Goal: Task Accomplishment & Management: Manage account settings

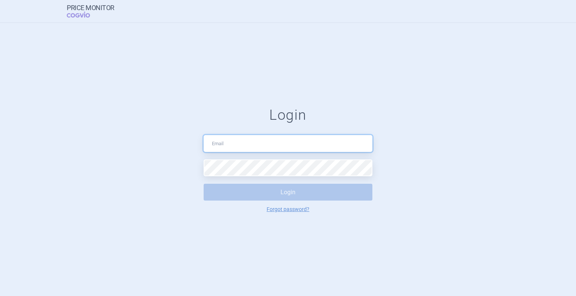
type input "[PERSON_NAME][EMAIL_ADDRESS][PERSON_NAME][DOMAIN_NAME]"
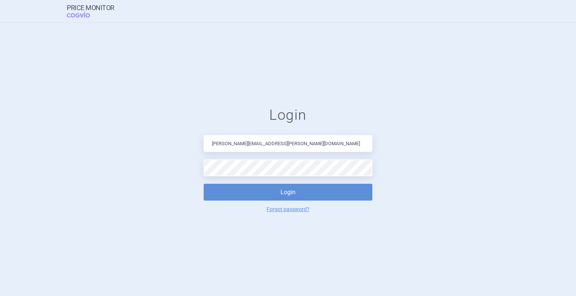
click at [286, 181] on div "Login [PERSON_NAME][EMAIL_ADDRESS][PERSON_NAME][DOMAIN_NAME] Login Forgot passw…" at bounding box center [287, 160] width 169 height 106
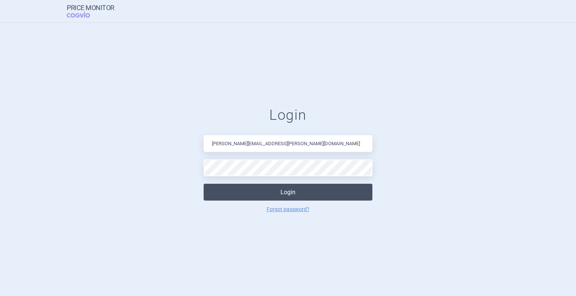
click at [289, 189] on button "Login" at bounding box center [287, 192] width 169 height 17
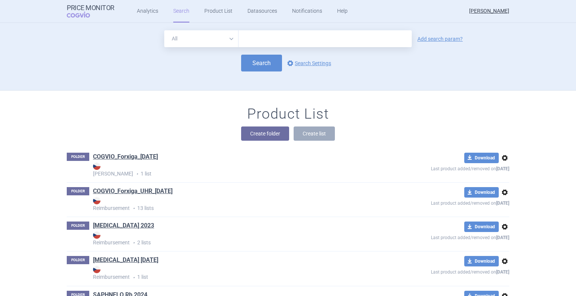
click at [213, 36] on select "All Brand Name ATC Company Active Substance Country Newer than" at bounding box center [201, 38] width 74 height 17
click at [264, 36] on input "text" at bounding box center [324, 38] width 173 height 17
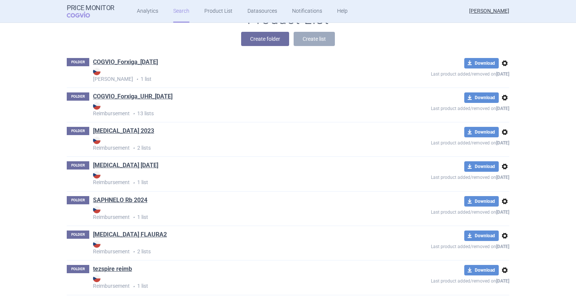
scroll to position [116, 0]
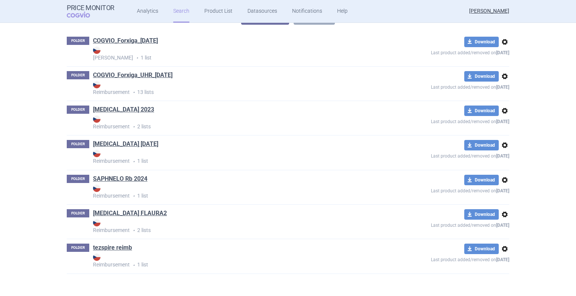
click at [94, 223] on img at bounding box center [96, 222] width 7 height 7
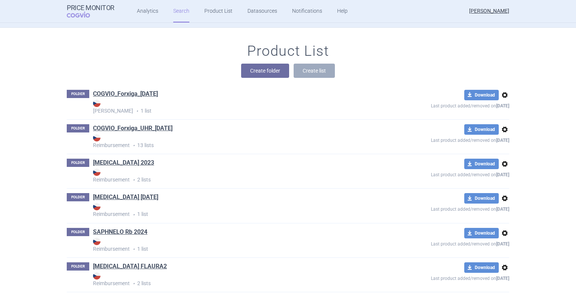
scroll to position [0, 0]
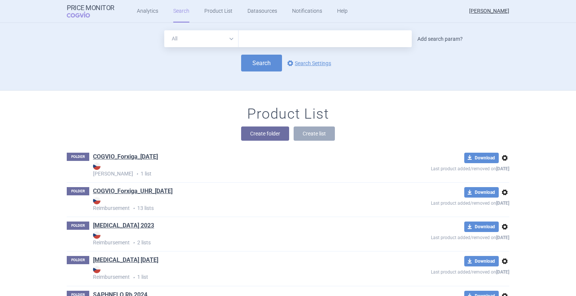
click at [424, 36] on link "Add search param?" at bounding box center [439, 38] width 45 height 5
select select "brandName"
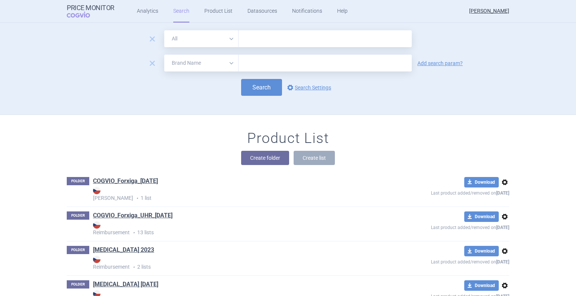
click at [193, 61] on select "All Brand Name ATC Company Active Substance Country Newer than" at bounding box center [201, 63] width 74 height 17
click at [481, 66] on div "remove All Brand Name ATC Company Active Substance Country Newer than Add searc…" at bounding box center [288, 63] width 442 height 17
click at [151, 64] on span "remove" at bounding box center [152, 63] width 10 height 10
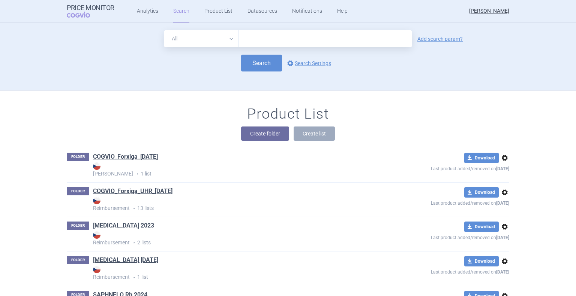
click at [283, 38] on input "text" at bounding box center [324, 38] width 173 height 17
type input "tezspire"
click button "Search" at bounding box center [261, 63] width 41 height 17
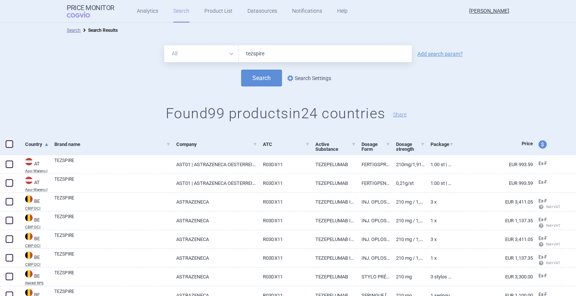
click at [307, 76] on link "options Search Settings" at bounding box center [308, 78] width 45 height 9
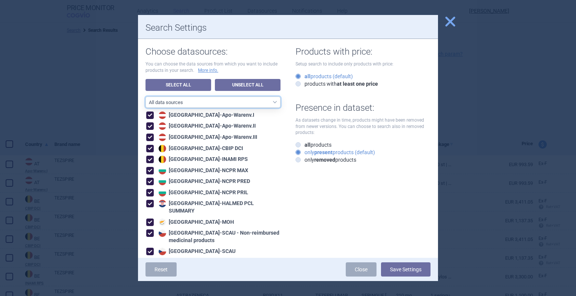
click at [238, 100] on select "All data sources CZ reference sources - Reimbursement SK reference sources - Of…" at bounding box center [212, 102] width 135 height 11
select select "3e39bb1b-0066-4e3d-9ac6-6dc98ece7831"
click at [145, 97] on select "All data sources CZ reference sources - Reimbursement SK reference sources - Of…" at bounding box center [212, 102] width 135 height 11
click at [402, 268] on button "Save Settings" at bounding box center [405, 270] width 49 height 14
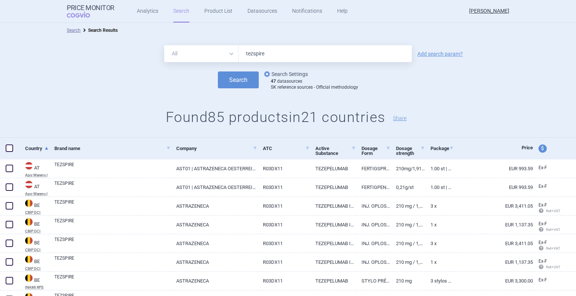
click at [286, 72] on link "options Search Settings" at bounding box center [284, 74] width 45 height 9
select select "3e39bb1b-0066-4e3d-9ac6-6dc98ece7831"
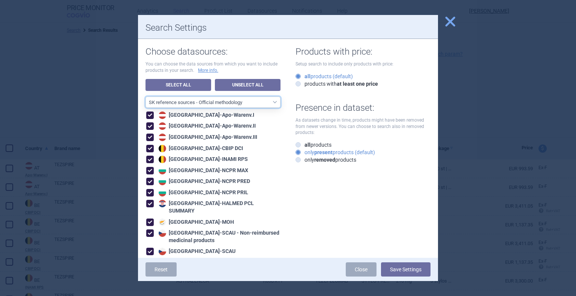
click at [249, 99] on select "All data sources CZ reference sources - Reimbursement SK reference sources - Of…" at bounding box center [212, 102] width 135 height 11
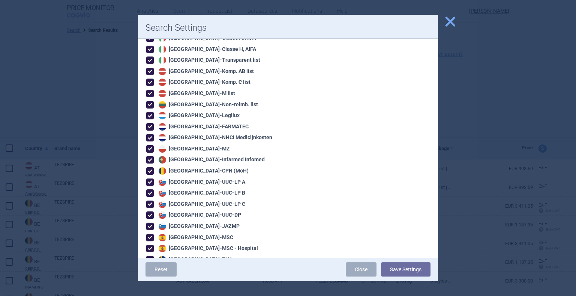
scroll to position [389, 0]
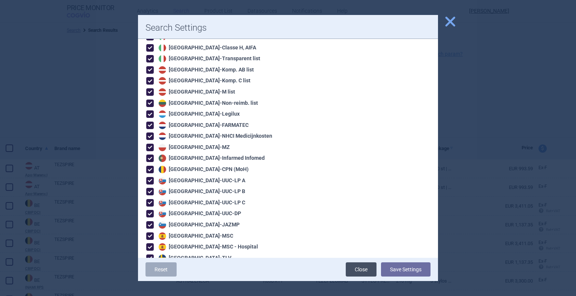
click at [361, 271] on link "Close" at bounding box center [360, 270] width 31 height 14
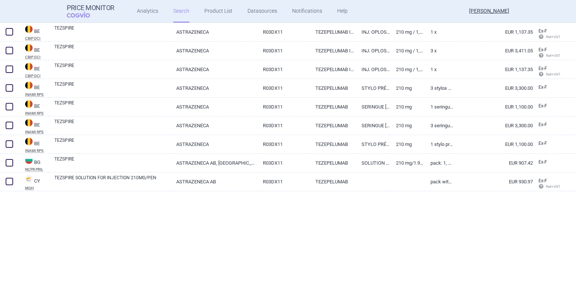
scroll to position [0, 0]
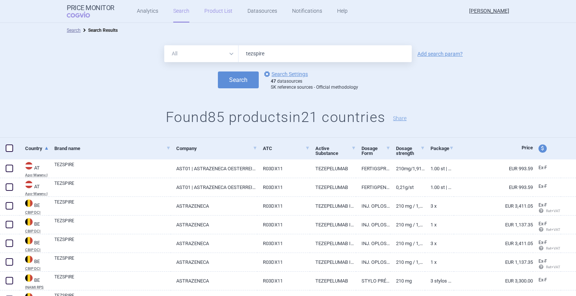
click at [223, 10] on link "Product List" at bounding box center [218, 11] width 28 height 22
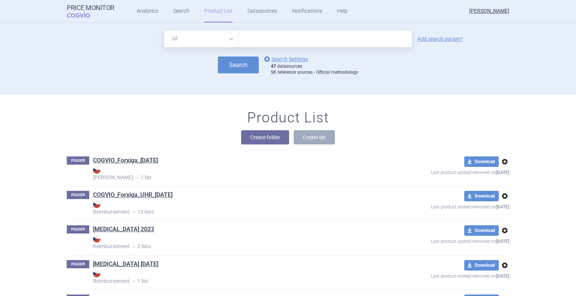
scroll to position [72, 0]
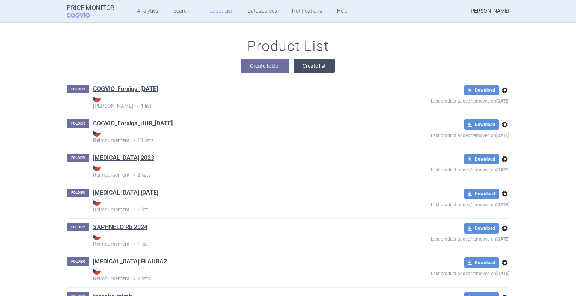
click at [304, 67] on button "Create list" at bounding box center [313, 66] width 41 height 14
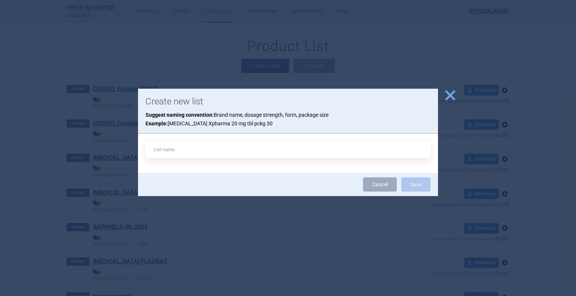
click at [193, 153] on input "text" at bounding box center [287, 149] width 285 height 17
type input "TEZSPIRE Sk"
click at [417, 184] on button "Save" at bounding box center [415, 185] width 29 height 14
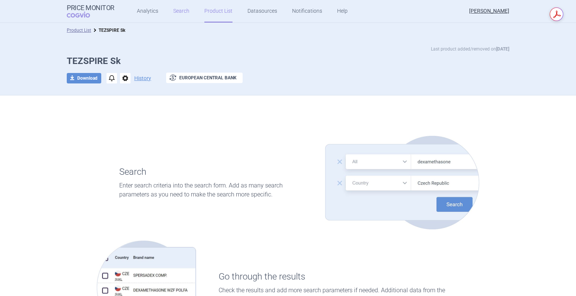
click at [177, 13] on link "Search" at bounding box center [181, 11] width 16 height 22
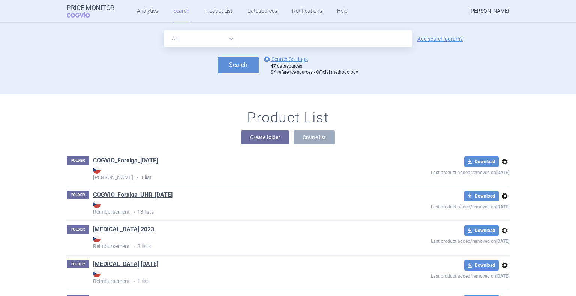
click at [267, 45] on input "text" at bounding box center [324, 38] width 173 height 17
type input "tezspire"
click at [237, 66] on button "Search" at bounding box center [238, 65] width 41 height 17
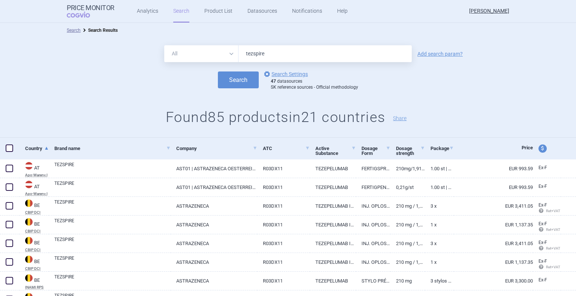
click at [7, 147] on span at bounding box center [9, 148] width 7 height 7
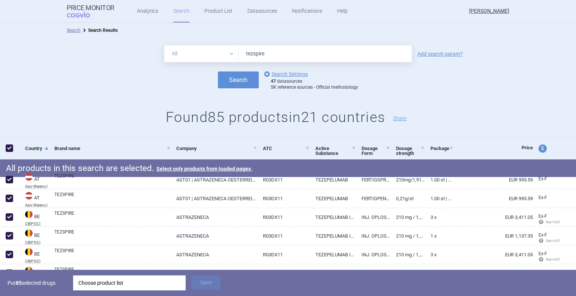
click at [119, 281] on div "Choose product list" at bounding box center [129, 283] width 102 height 15
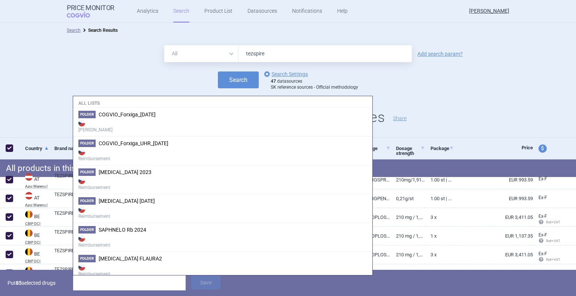
scroll to position [77, 0]
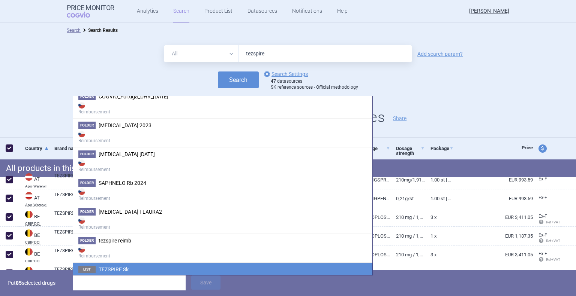
click at [135, 269] on li "List TEZSPIRE Sk" at bounding box center [222, 270] width 299 height 14
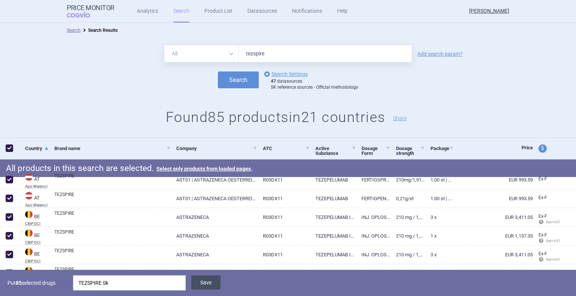
click at [200, 287] on button "Save" at bounding box center [205, 283] width 29 height 14
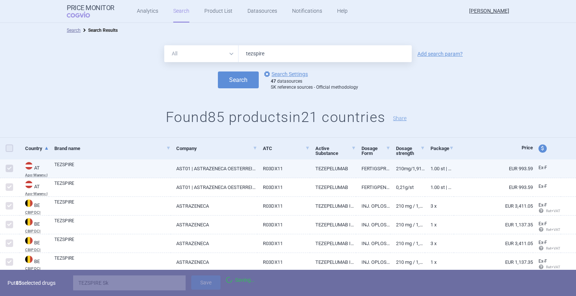
checkbox input "false"
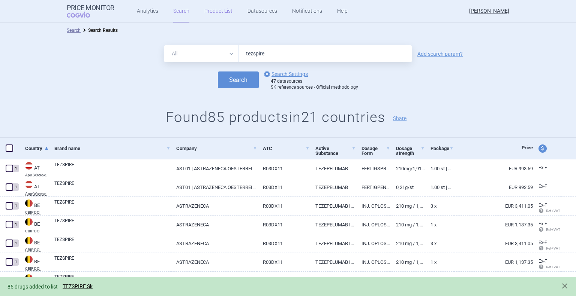
click at [216, 8] on link "Product List" at bounding box center [218, 11] width 28 height 22
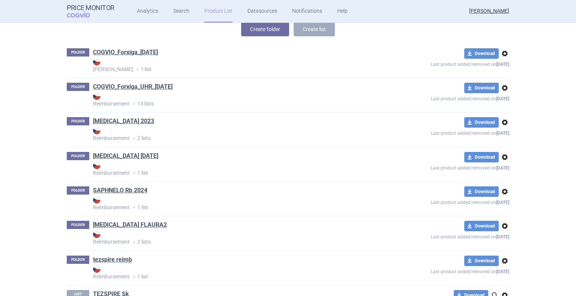
scroll to position [149, 0]
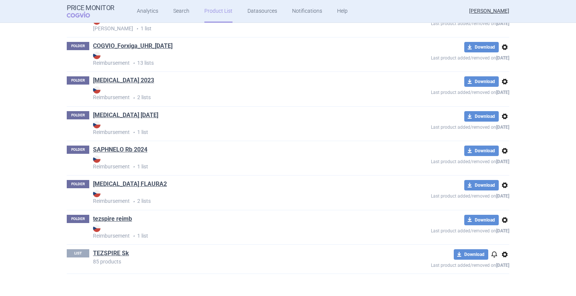
click at [117, 253] on link "TEZSPIRE Sk" at bounding box center [111, 254] width 36 height 8
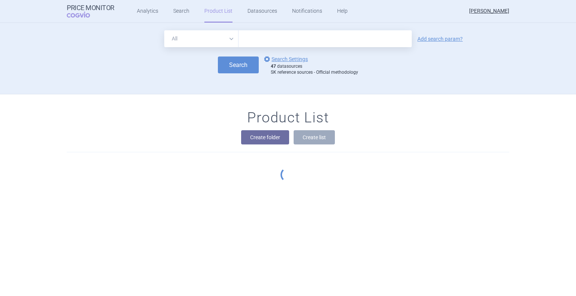
scroll to position [72, 0]
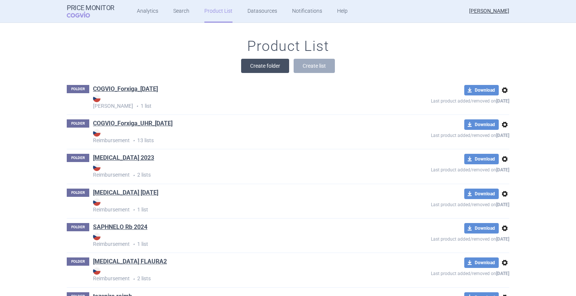
click at [277, 65] on button "Create folder" at bounding box center [265, 66] width 48 height 14
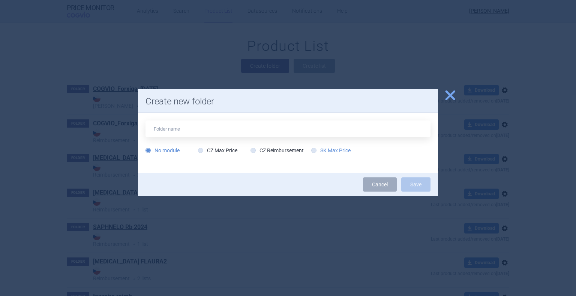
click at [324, 151] on label "SK Max Price" at bounding box center [330, 150] width 39 height 7
click at [319, 151] on input "SK Max Price" at bounding box center [314, 150] width 7 height 7
radio input "true"
click at [199, 133] on input "text" at bounding box center [287, 129] width 285 height 17
click at [308, 172] on div "No module CZ Max Price CZ Reimbursement SK Max Price" at bounding box center [288, 143] width 300 height 60
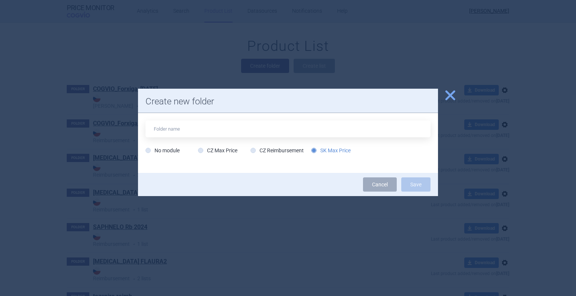
click at [412, 160] on div "No module CZ Max Price CZ Reimbursement SK Max Price" at bounding box center [288, 143] width 300 height 60
click at [201, 123] on input "text" at bounding box center [287, 129] width 285 height 17
type input "TEZSPIRE Sk"
click at [418, 185] on button "Save" at bounding box center [415, 185] width 29 height 14
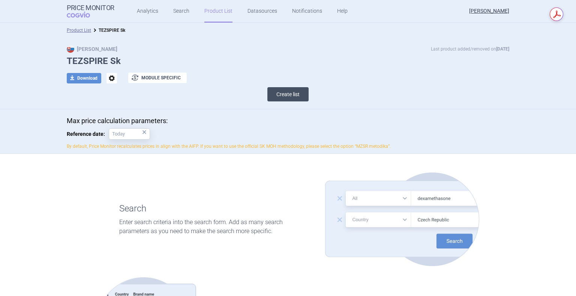
click at [287, 92] on button "Create list" at bounding box center [287, 94] width 41 height 14
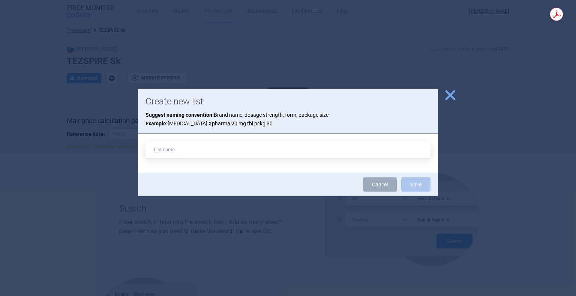
click at [449, 99] on span "close" at bounding box center [449, 95] width 13 height 13
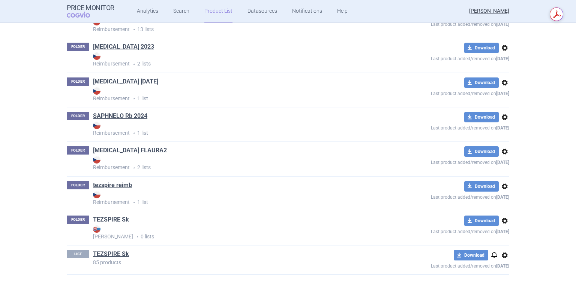
scroll to position [184, 0]
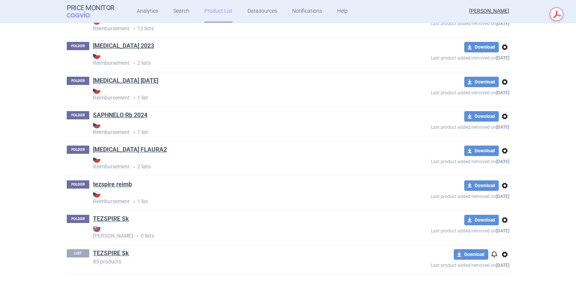
click at [502, 257] on span "options" at bounding box center [504, 254] width 9 height 9
click at [496, 287] on button "Delete" at bounding box center [501, 284] width 24 height 11
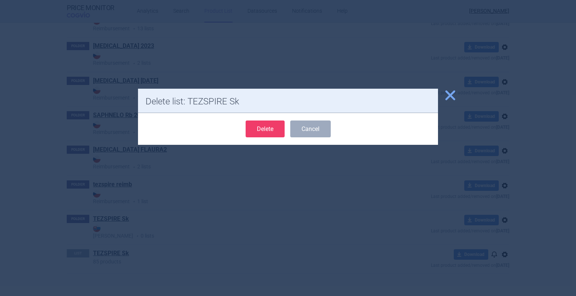
click at [268, 129] on button "Delete" at bounding box center [264, 129] width 39 height 17
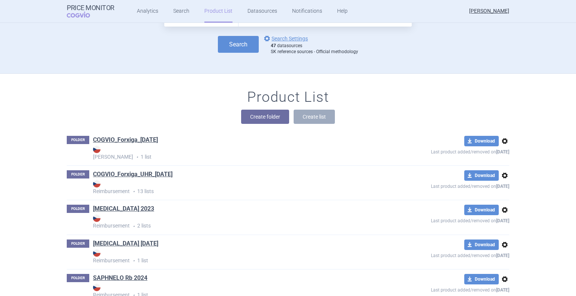
scroll to position [4, 0]
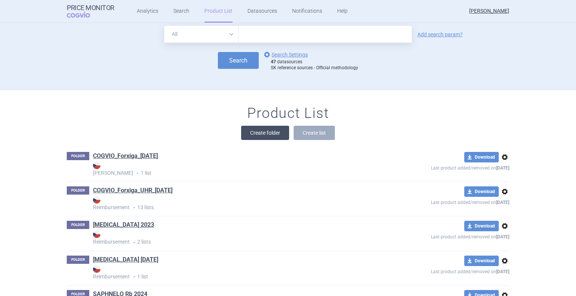
click at [273, 135] on button "Create folder" at bounding box center [265, 133] width 48 height 14
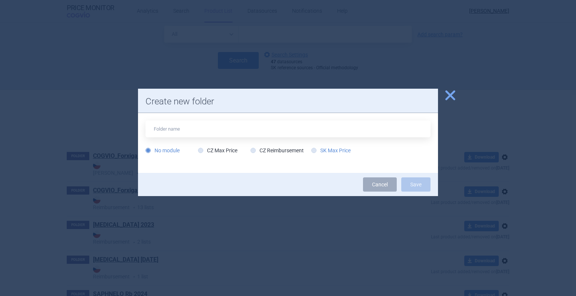
click at [335, 150] on label "SK Max Price" at bounding box center [330, 150] width 39 height 7
click at [319, 150] on input "SK Max Price" at bounding box center [314, 150] width 7 height 7
radio input "true"
click at [341, 129] on input "text" at bounding box center [287, 129] width 285 height 17
type input "TEZSPIRE Sk"
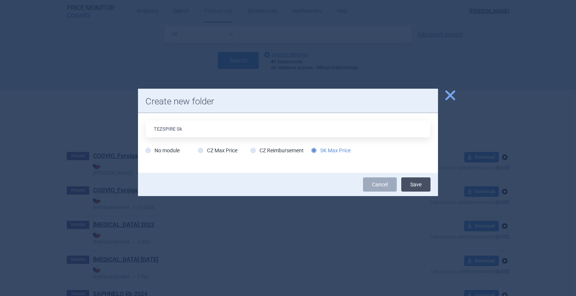
click at [415, 187] on button "Save" at bounding box center [415, 185] width 29 height 14
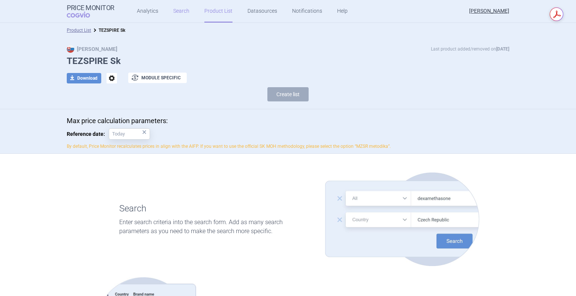
click at [173, 12] on link "Search" at bounding box center [181, 11] width 16 height 22
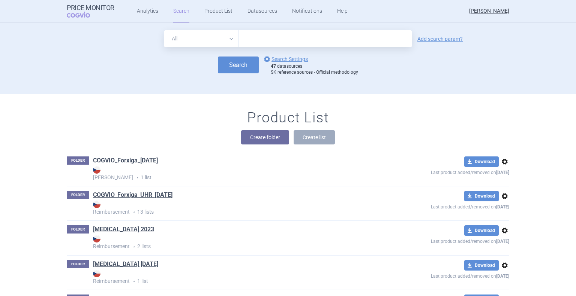
click at [270, 37] on input "text" at bounding box center [324, 38] width 173 height 17
type input "tezspire"
click at [238, 70] on button "Search" at bounding box center [238, 65] width 41 height 17
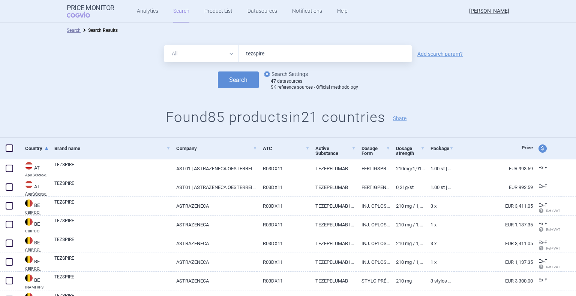
click at [283, 72] on link "options Search Settings" at bounding box center [284, 74] width 45 height 9
select select "3e39bb1b-0066-4e3d-9ac6-6dc98ece7831"
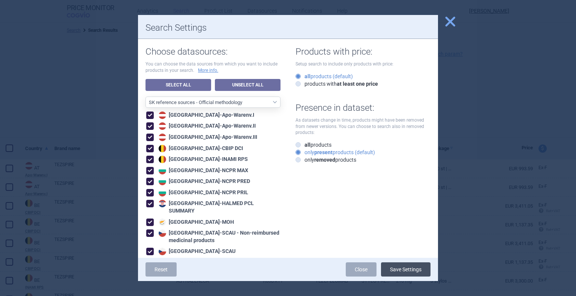
click at [391, 268] on button "Save Settings" at bounding box center [405, 270] width 49 height 14
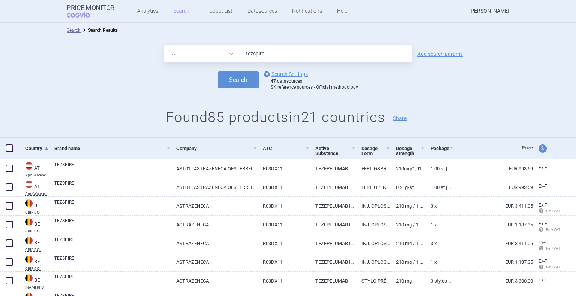
click at [12, 148] on span at bounding box center [9, 148] width 7 height 7
checkbox input "true"
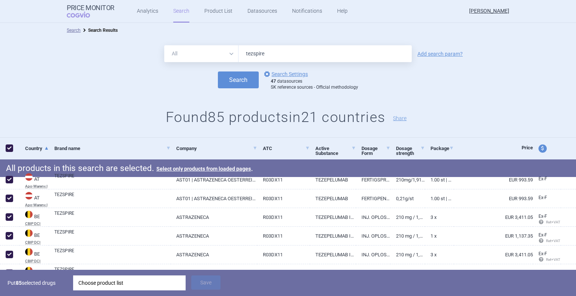
click at [117, 281] on div "Choose product list" at bounding box center [129, 283] width 102 height 15
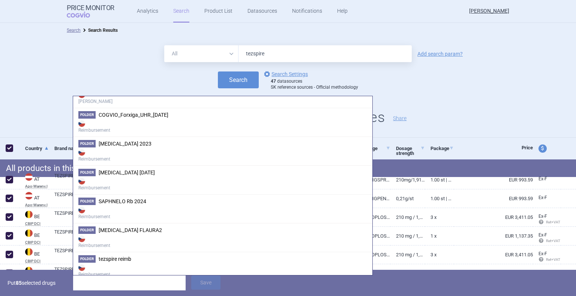
scroll to position [135, 0]
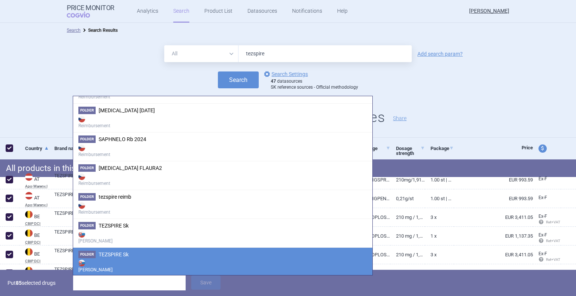
click at [124, 254] on span "TEZSPIRE Sk" at bounding box center [114, 255] width 30 height 6
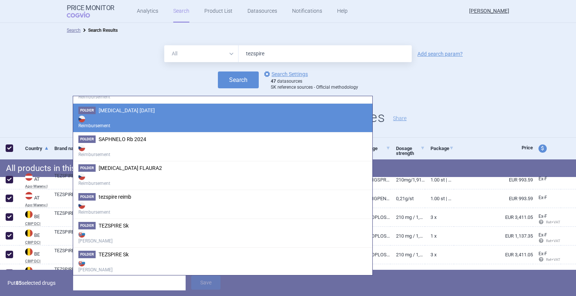
scroll to position [0, 0]
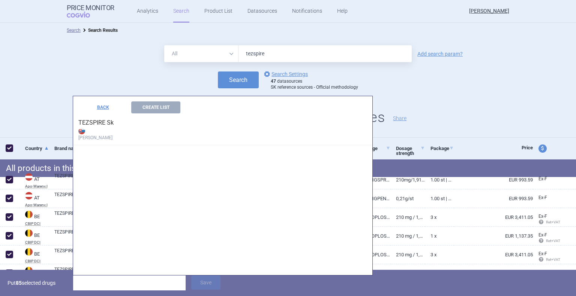
click at [94, 130] on strong "[PERSON_NAME]" at bounding box center [222, 133] width 289 height 15
click at [82, 134] on img at bounding box center [81, 131] width 7 height 7
click at [70, 87] on div "Search options Search Settings 47 datasources SK reference sources - Official m…" at bounding box center [288, 80] width 576 height 21
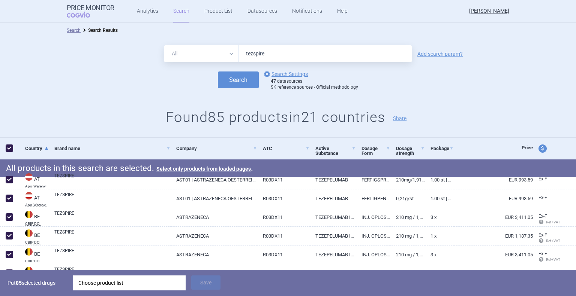
click at [148, 280] on div "Choose product list" at bounding box center [129, 283] width 102 height 15
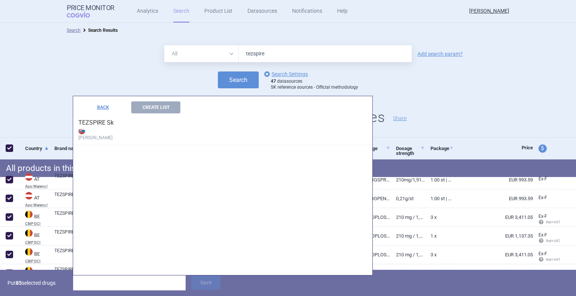
click at [93, 128] on strong "[PERSON_NAME]" at bounding box center [222, 133] width 289 height 15
click at [90, 129] on strong "[PERSON_NAME]" at bounding box center [222, 133] width 289 height 15
click at [83, 126] on h4 "TEZSPIRE Sk [PERSON_NAME]" at bounding box center [222, 130] width 299 height 32
click at [85, 133] on img at bounding box center [81, 131] width 7 height 7
click at [81, 128] on img at bounding box center [81, 131] width 7 height 7
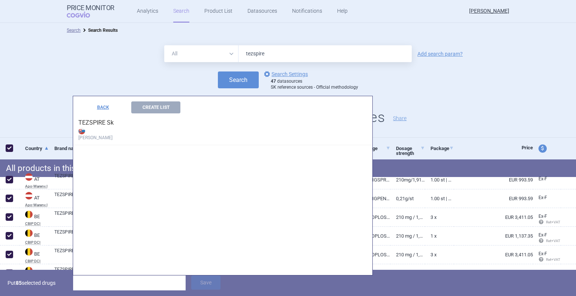
click at [89, 121] on h4 "TEZSPIRE Sk [PERSON_NAME]" at bounding box center [222, 130] width 299 height 32
drag, startPoint x: 89, startPoint y: 121, endPoint x: 99, endPoint y: 113, distance: 12.8
click at [91, 120] on h4 "TEZSPIRE Sk [PERSON_NAME]" at bounding box center [222, 130] width 299 height 32
click at [104, 124] on h4 "TEZSPIRE Sk [PERSON_NAME]" at bounding box center [222, 130] width 299 height 32
click at [104, 120] on h4 "TEZSPIRE Sk [PERSON_NAME]" at bounding box center [222, 130] width 299 height 32
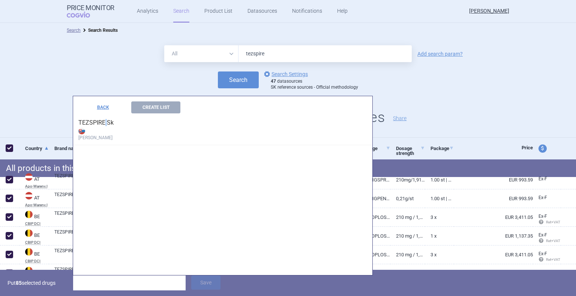
click at [104, 120] on h4 "TEZSPIRE Sk [PERSON_NAME]" at bounding box center [222, 130] width 299 height 32
click at [107, 129] on strong "[PERSON_NAME]" at bounding box center [222, 133] width 289 height 15
click at [105, 139] on strong "[PERSON_NAME]" at bounding box center [222, 133] width 289 height 15
click at [106, 106] on button "BACK" at bounding box center [102, 108] width 49 height 12
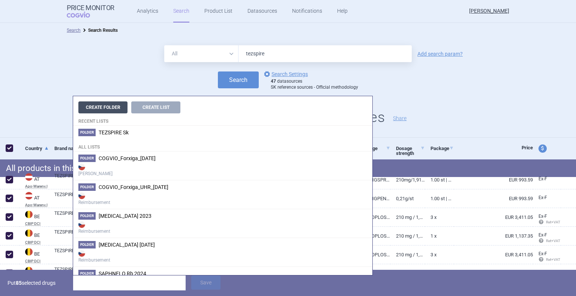
click at [114, 108] on button "Create Folder" at bounding box center [102, 108] width 49 height 12
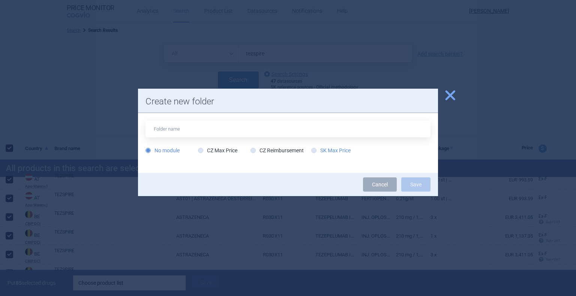
click at [333, 151] on label "SK Max Price" at bounding box center [330, 150] width 39 height 7
click at [319, 151] on input "SK Max Price" at bounding box center [314, 150] width 7 height 7
radio input "true"
click at [299, 130] on input "text" at bounding box center [287, 129] width 285 height 17
type input "TEZSPIRE Sk 08/2025"
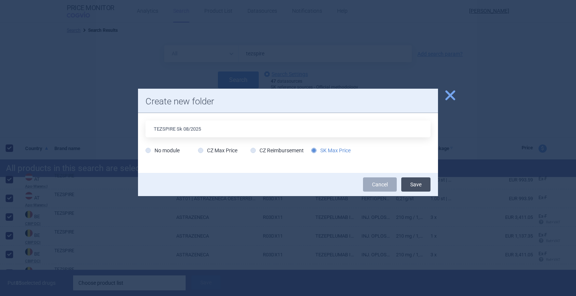
click at [414, 187] on button "Save" at bounding box center [415, 185] width 29 height 14
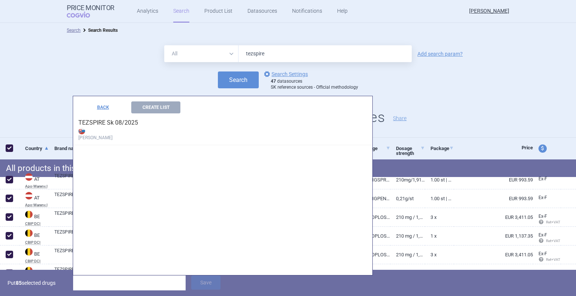
click at [107, 124] on h4 "TEZSPIRE Sk 08/2025 [PERSON_NAME]" at bounding box center [222, 130] width 299 height 32
click at [154, 281] on input "search" at bounding box center [129, 283] width 112 height 15
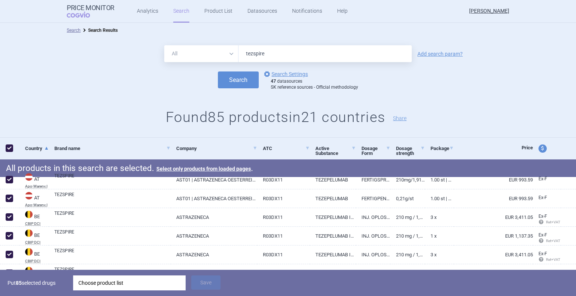
click at [46, 66] on form "All Brand Name ATC Company Active Substance Country Newer than tezspire Add sea…" at bounding box center [288, 67] width 576 height 45
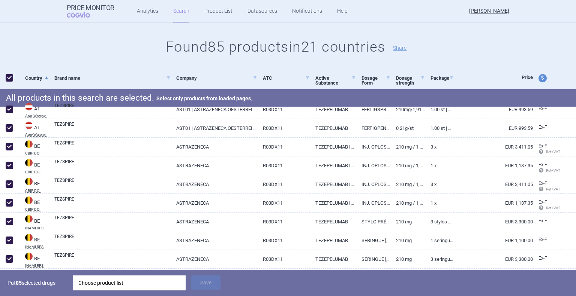
scroll to position [75, 0]
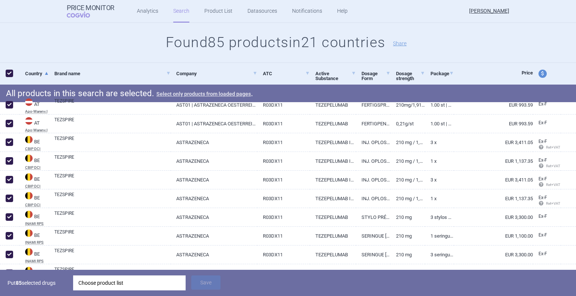
click at [217, 93] on button "Select only products from loaded pages" at bounding box center [203, 93] width 94 height 5
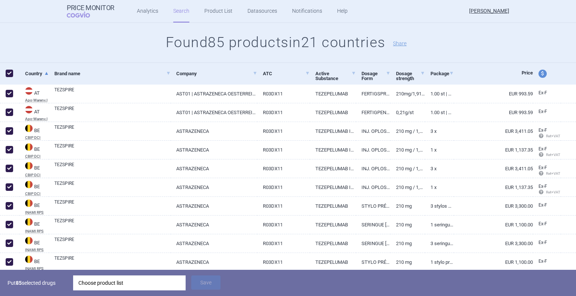
click at [145, 283] on div "Choose product list" at bounding box center [129, 283] width 102 height 15
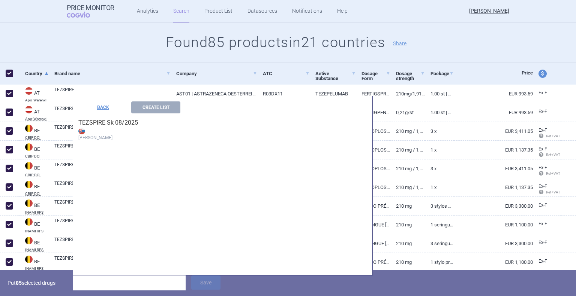
click at [120, 123] on h4 "TEZSPIRE Sk 08/2025 [PERSON_NAME]" at bounding box center [222, 130] width 299 height 32
drag, startPoint x: 81, startPoint y: 125, endPoint x: 71, endPoint y: 127, distance: 10.5
click at [81, 126] on h4 "TEZSPIRE Sk 08/2025 [PERSON_NAME]" at bounding box center [222, 130] width 299 height 32
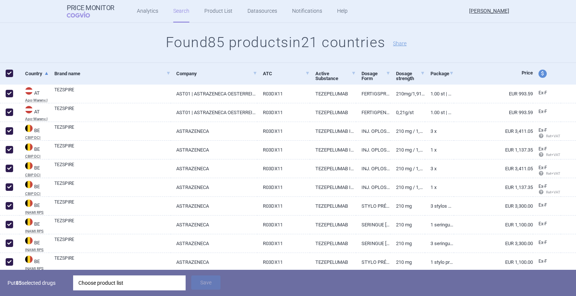
drag, startPoint x: 72, startPoint y: 62, endPoint x: 72, endPoint y: 58, distance: 4.5
click at [72, 62] on div "All Brand Name ATC Company Active Substance Country Newer than tezspire Add sea…" at bounding box center [288, 13] width 576 height 100
click at [84, 9] on strong "Price Monitor" at bounding box center [91, 7] width 48 height 7
